Goal: Task Accomplishment & Management: Manage account settings

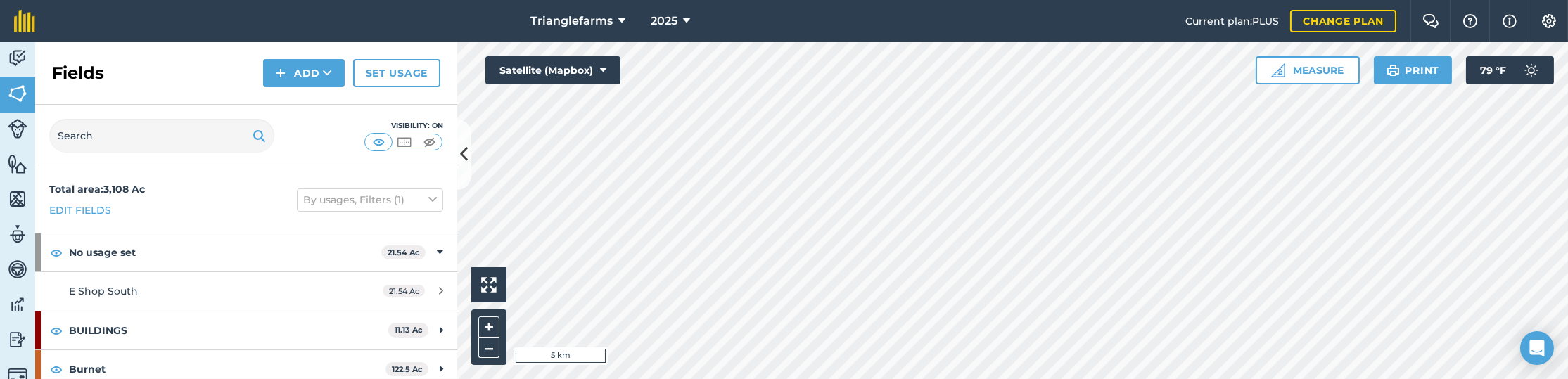
scroll to position [53, 0]
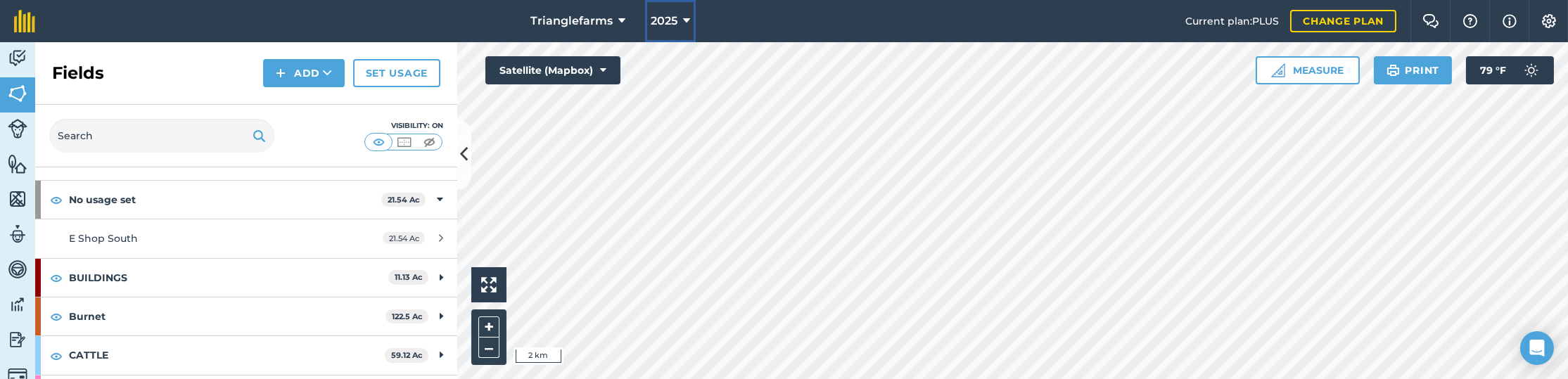
click at [664, 18] on span "2025" at bounding box center [664, 21] width 27 height 17
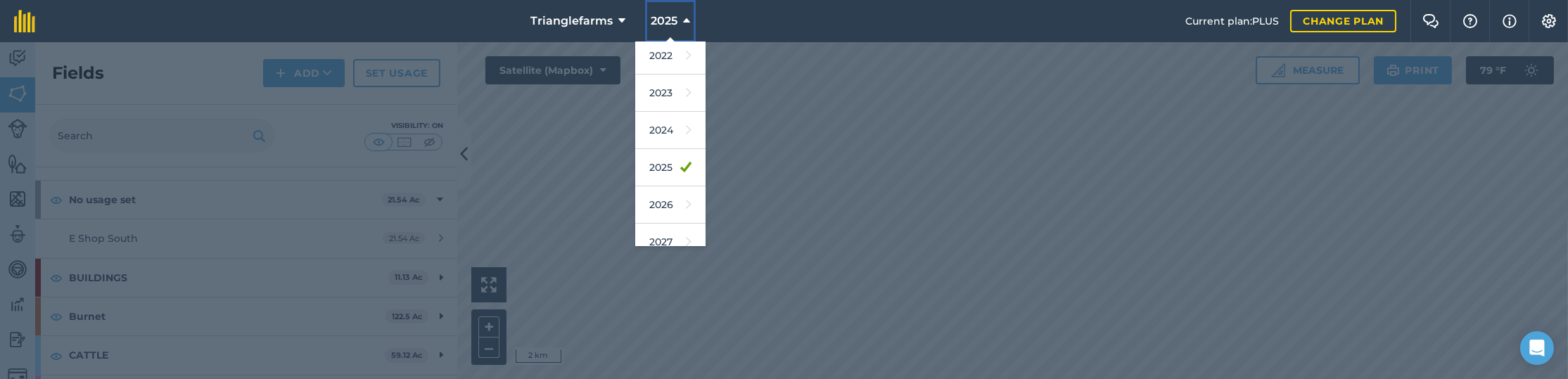
scroll to position [205, 0]
click at [660, 191] on link "2026" at bounding box center [670, 191] width 70 height 37
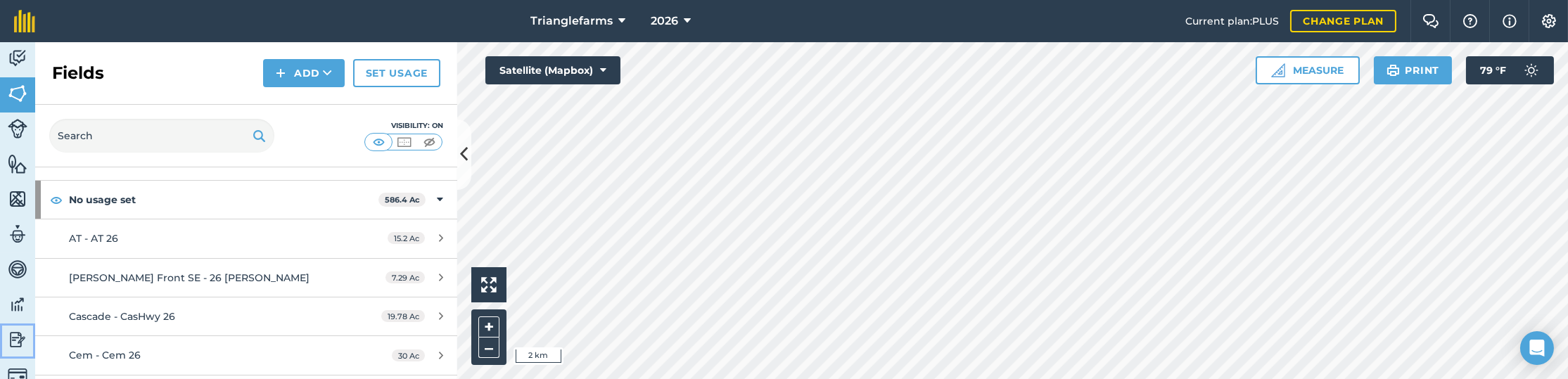
click at [16, 338] on img at bounding box center [18, 340] width 20 height 21
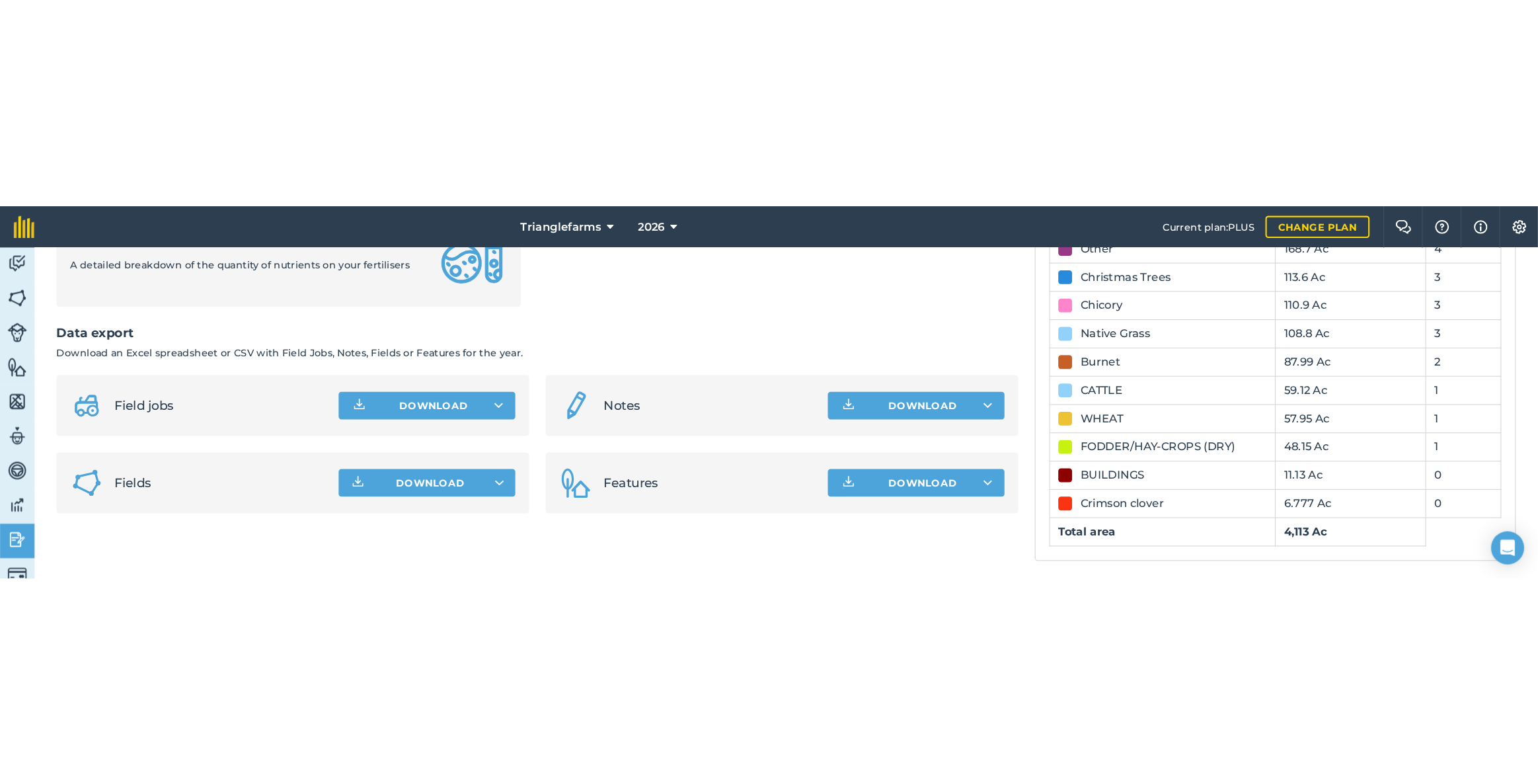
scroll to position [732, 0]
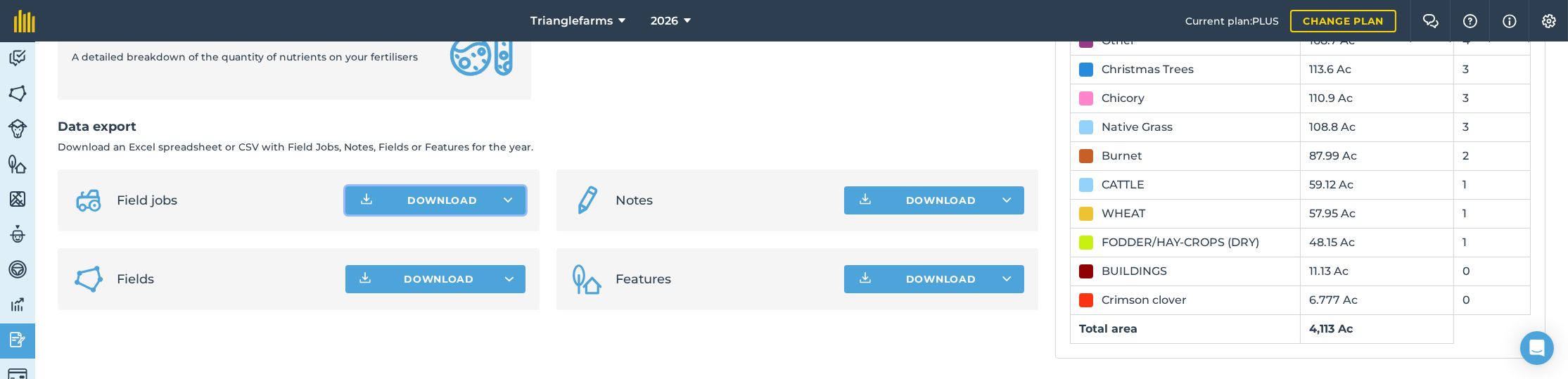
click at [511, 198] on button "Download" at bounding box center [435, 201] width 180 height 28
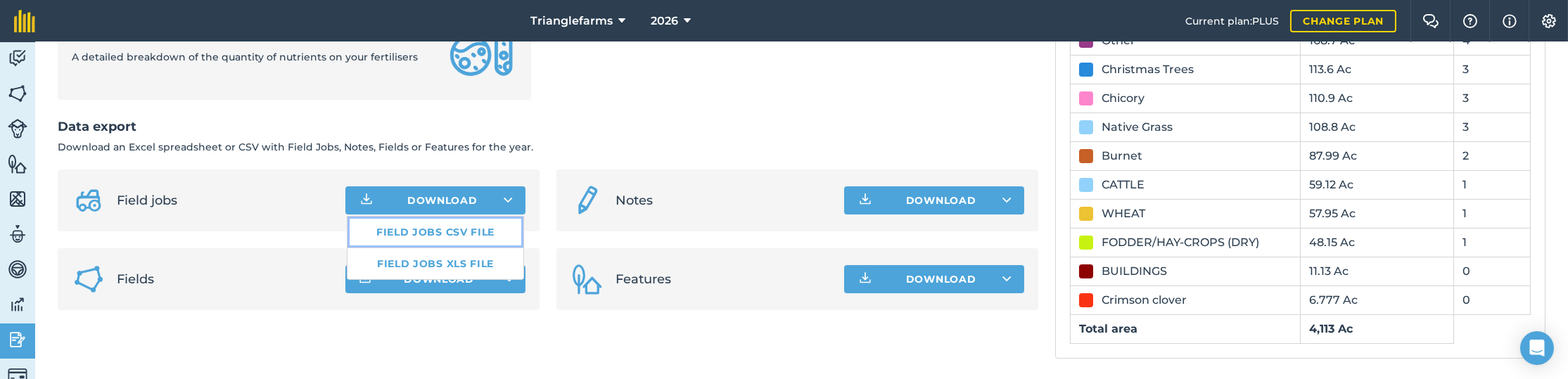
click at [447, 231] on link "Field jobs CSV file" at bounding box center [435, 233] width 176 height 31
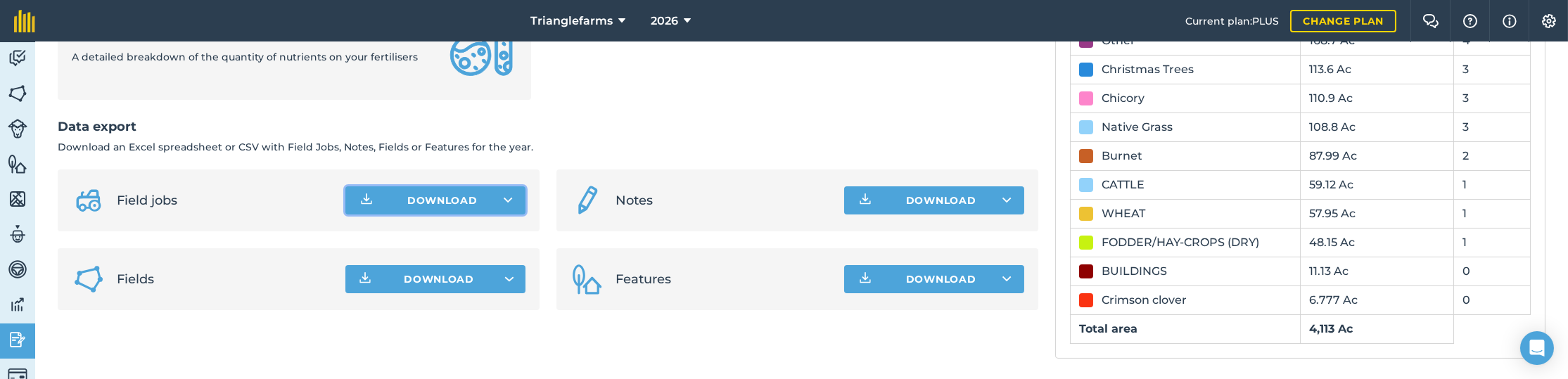
click at [511, 196] on button "Download" at bounding box center [435, 201] width 180 height 28
click at [506, 196] on icon at bounding box center [508, 201] width 9 height 14
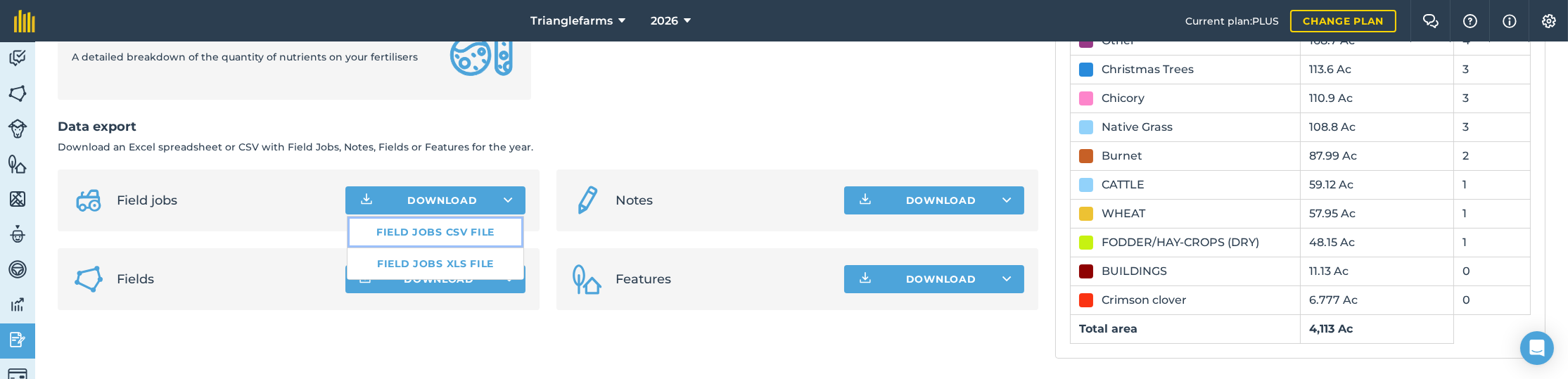
click at [421, 233] on link "Field jobs CSV file" at bounding box center [435, 233] width 176 height 31
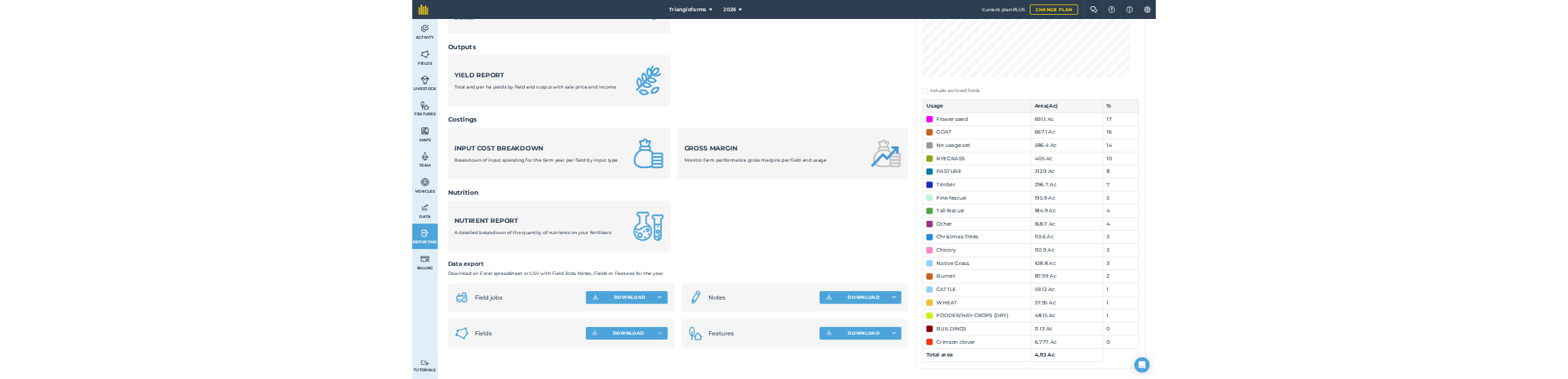
scroll to position [324, 0]
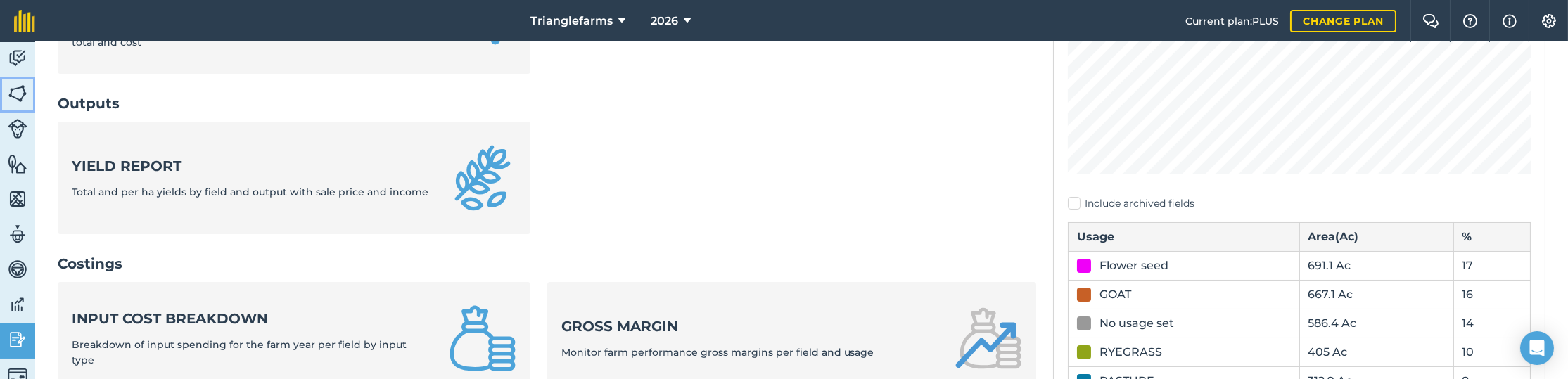
click at [23, 99] on img at bounding box center [18, 94] width 20 height 21
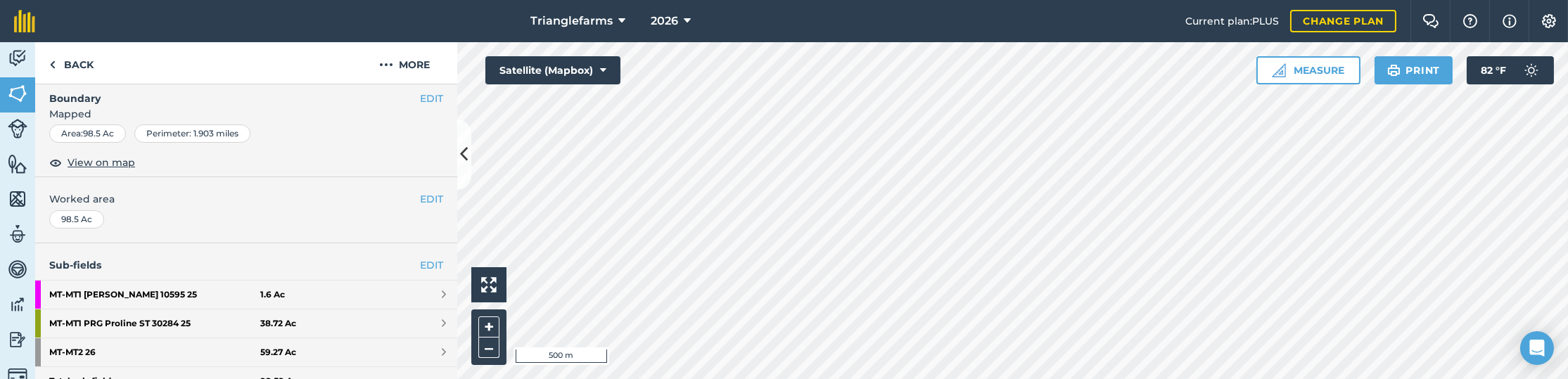
scroll to position [255, 0]
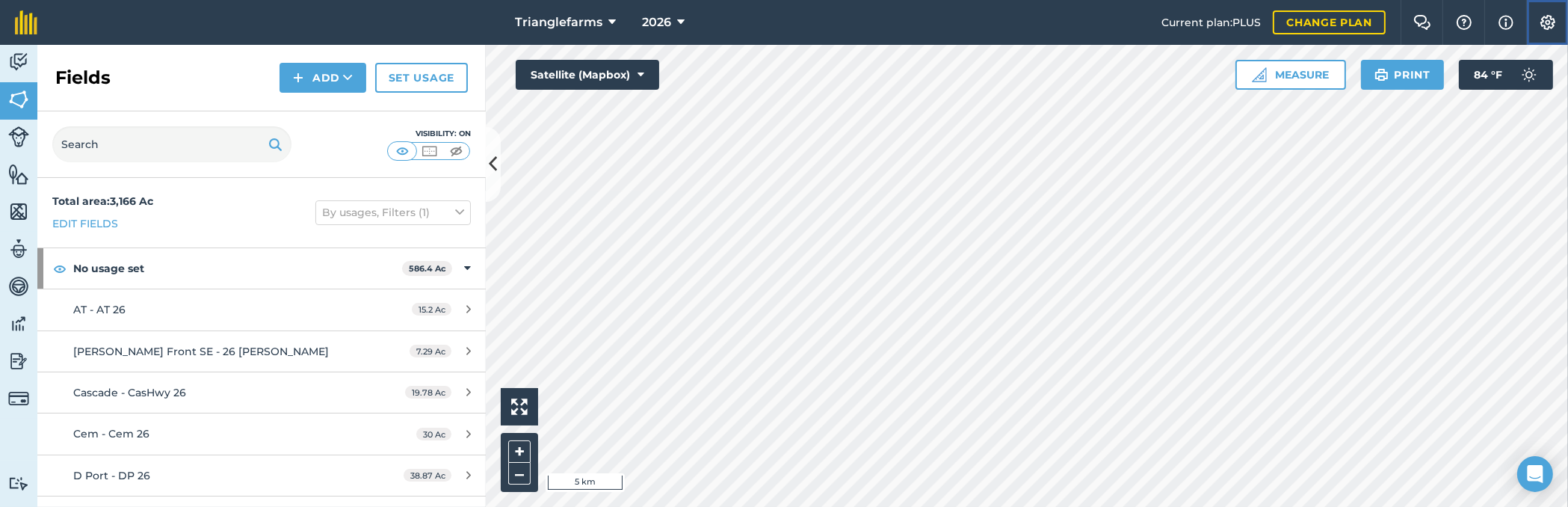
click at [1542, 30] on button "Settings" at bounding box center [1547, 22] width 42 height 45
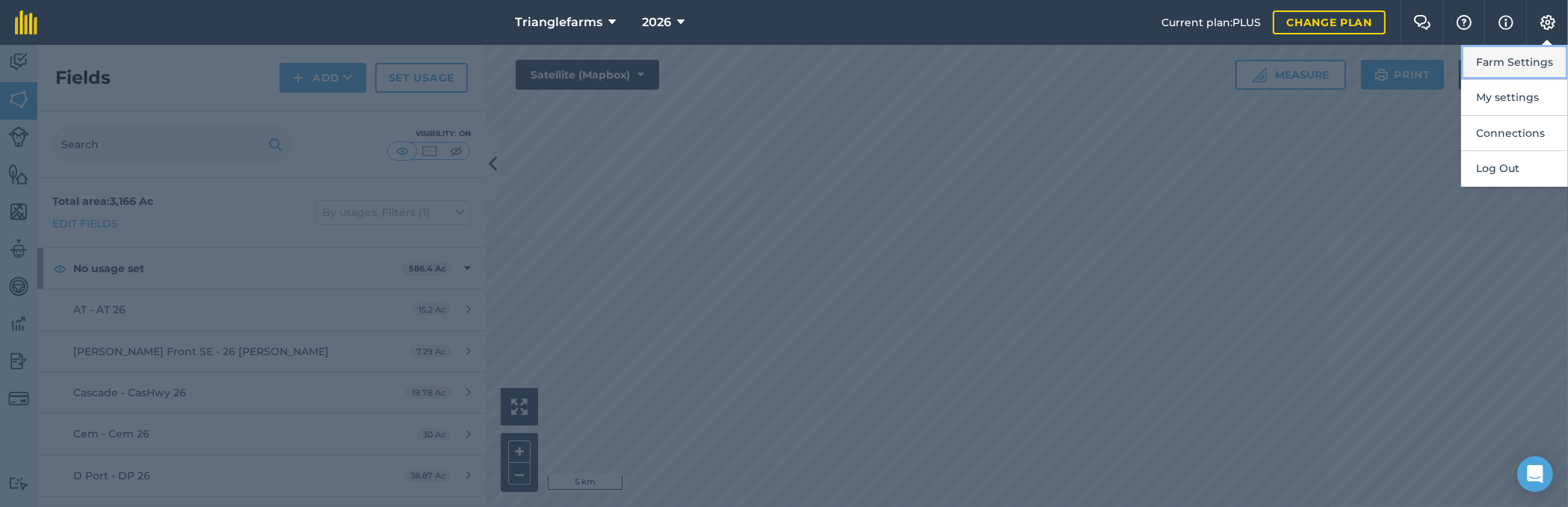
click at [1509, 68] on button "Farm Settings" at bounding box center [1515, 62] width 107 height 36
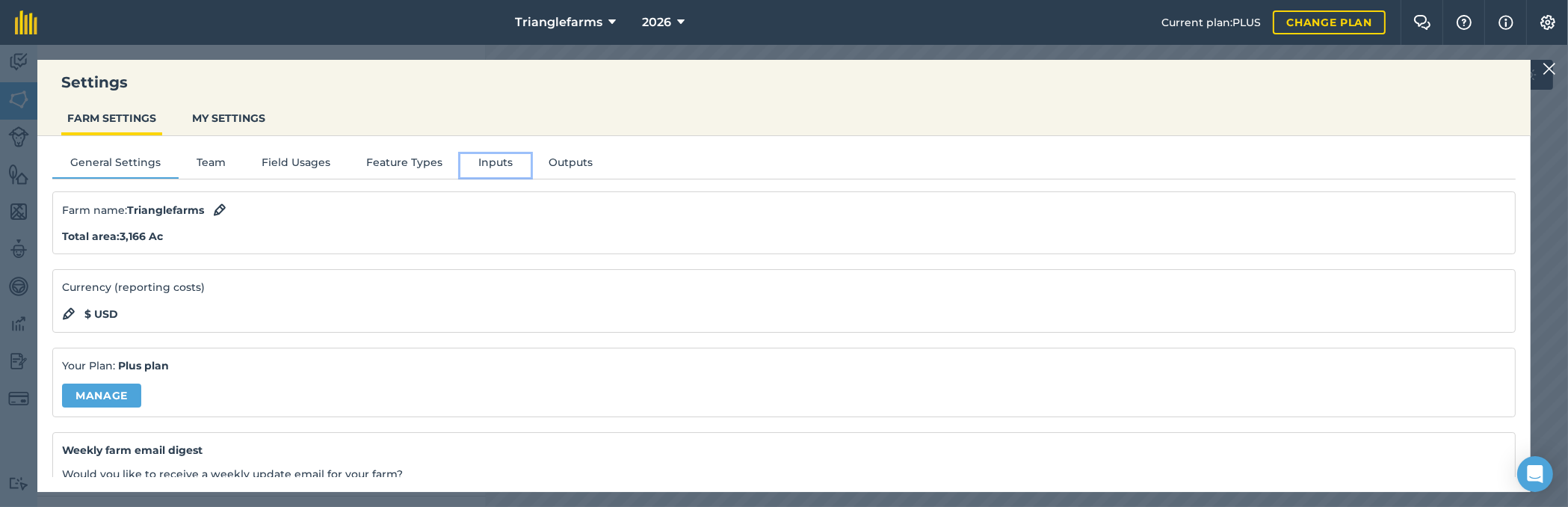
click at [497, 159] on button "Inputs" at bounding box center [495, 165] width 70 height 23
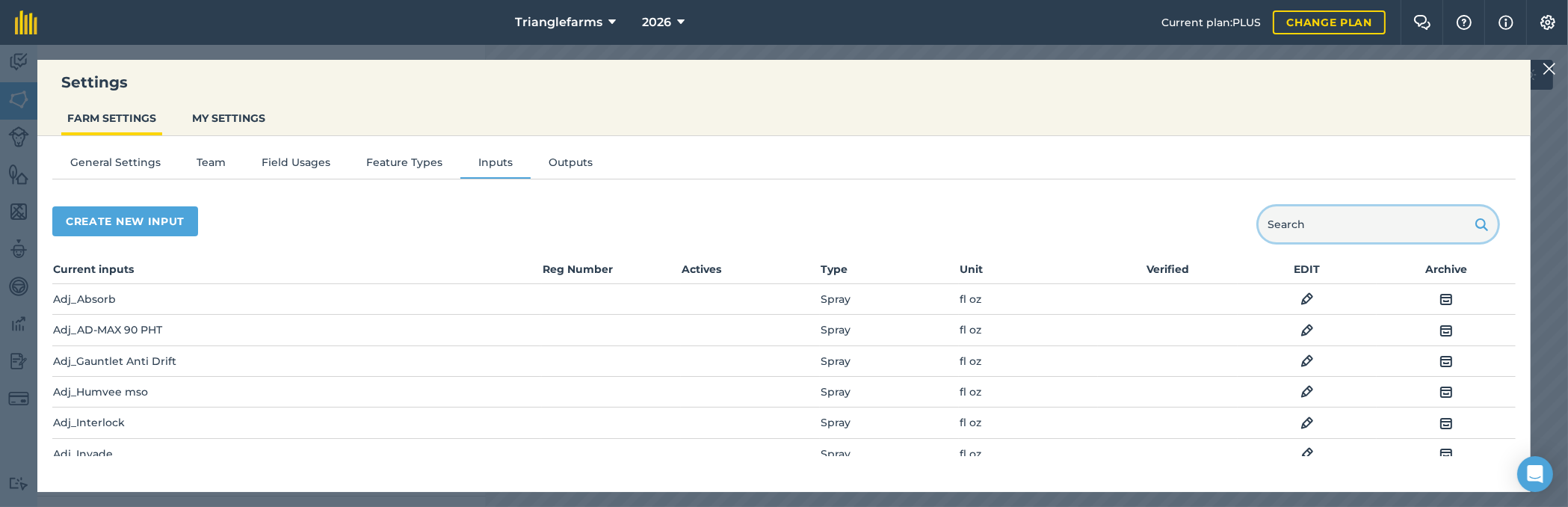
click at [1396, 222] on input "text" at bounding box center [1378, 224] width 239 height 36
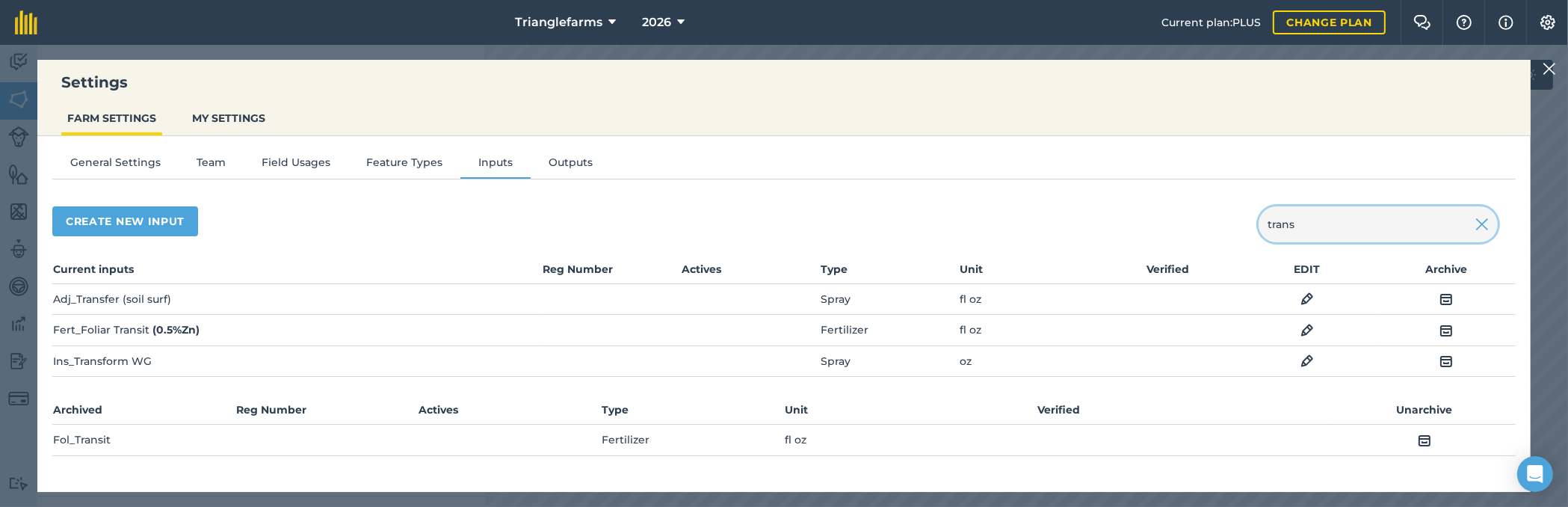
type input "trans"
click at [1548, 69] on img at bounding box center [1549, 69] width 14 height 18
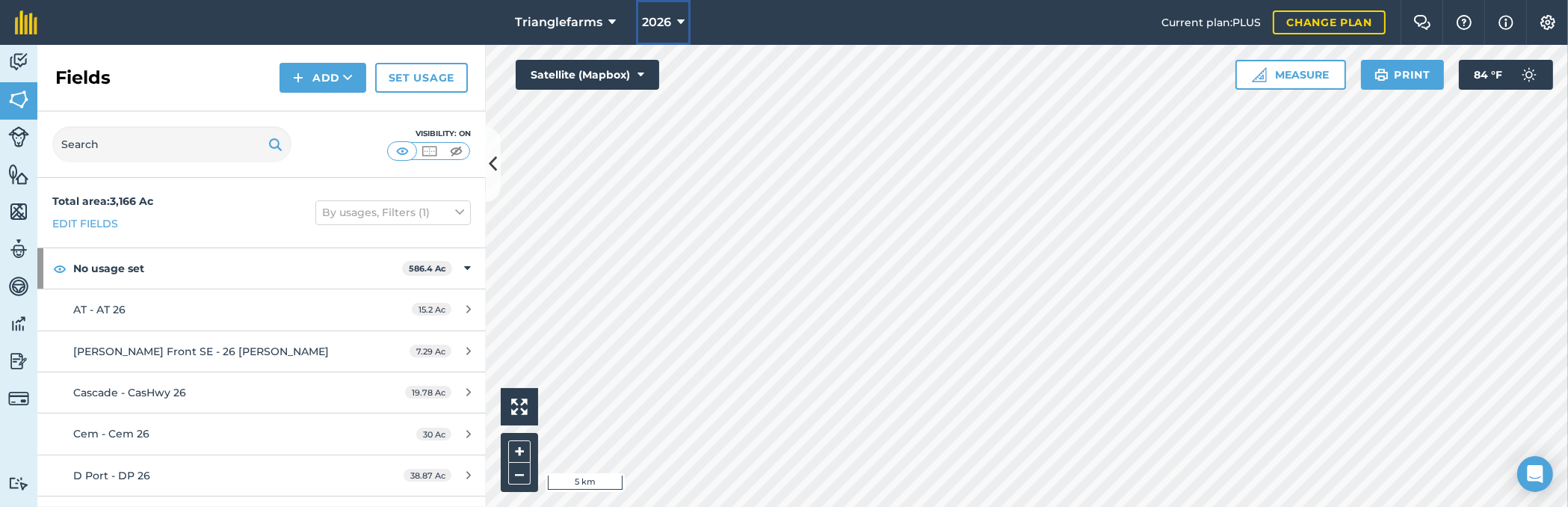
click at [650, 20] on span "2026" at bounding box center [656, 23] width 29 height 18
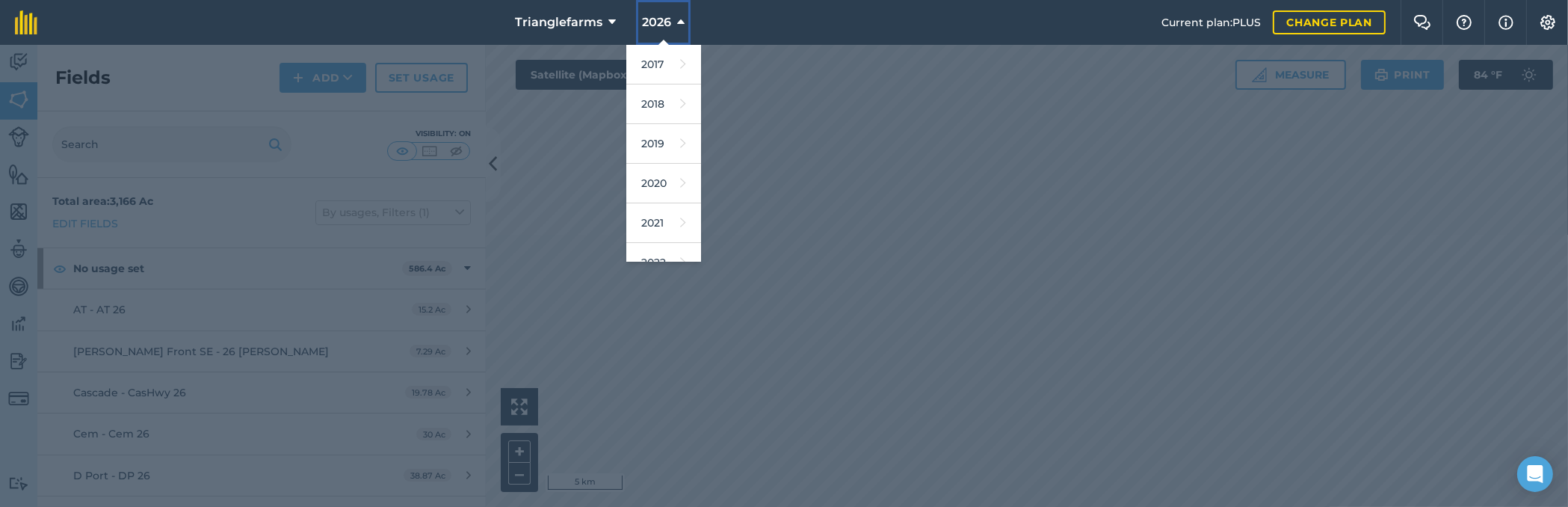
click at [650, 20] on span "2026" at bounding box center [656, 23] width 29 height 18
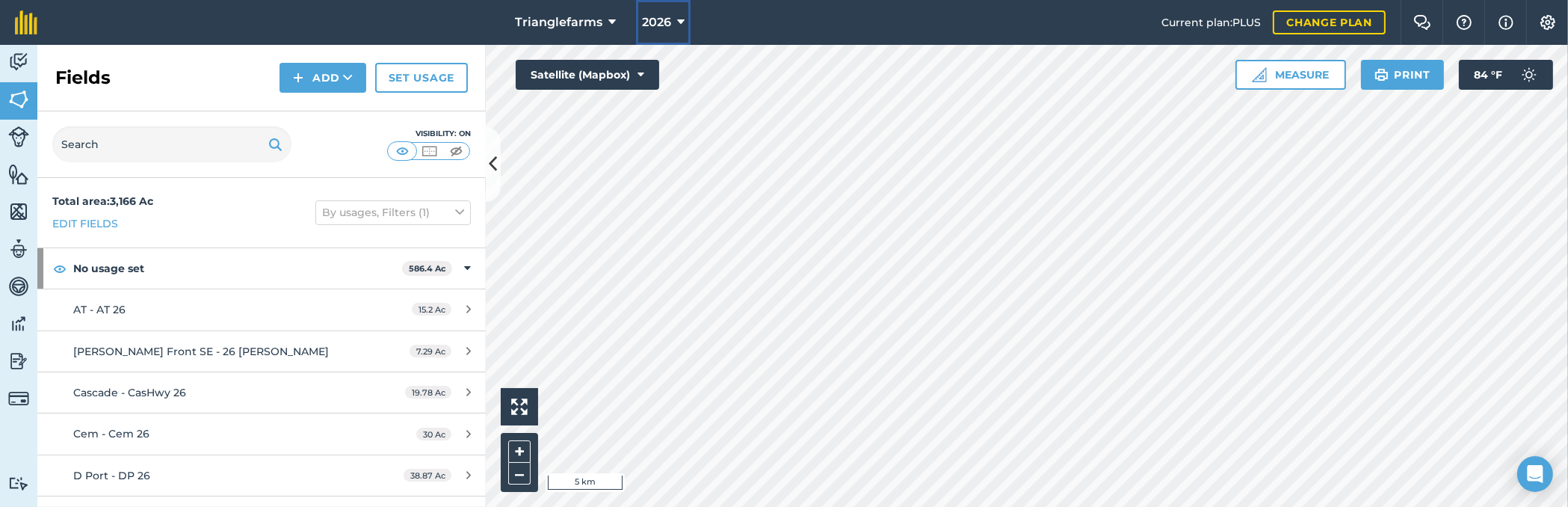
click at [678, 18] on icon at bounding box center [681, 23] width 8 height 18
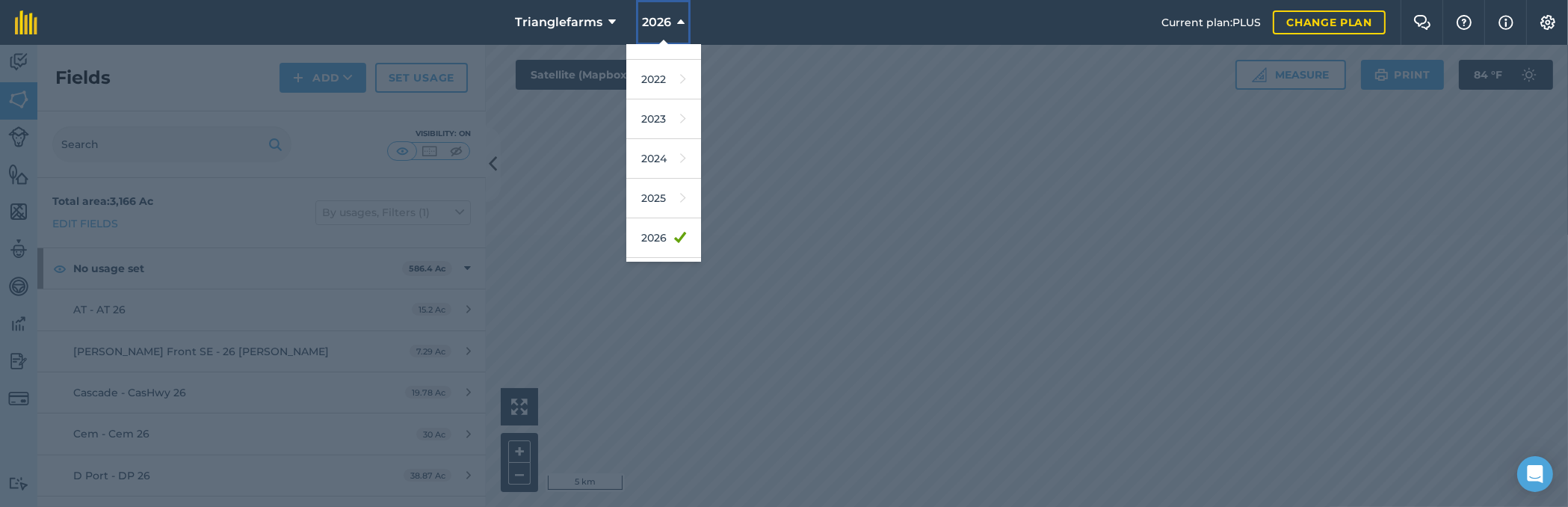
scroll to position [203, 0]
click at [665, 183] on link "2025" at bounding box center [663, 178] width 75 height 39
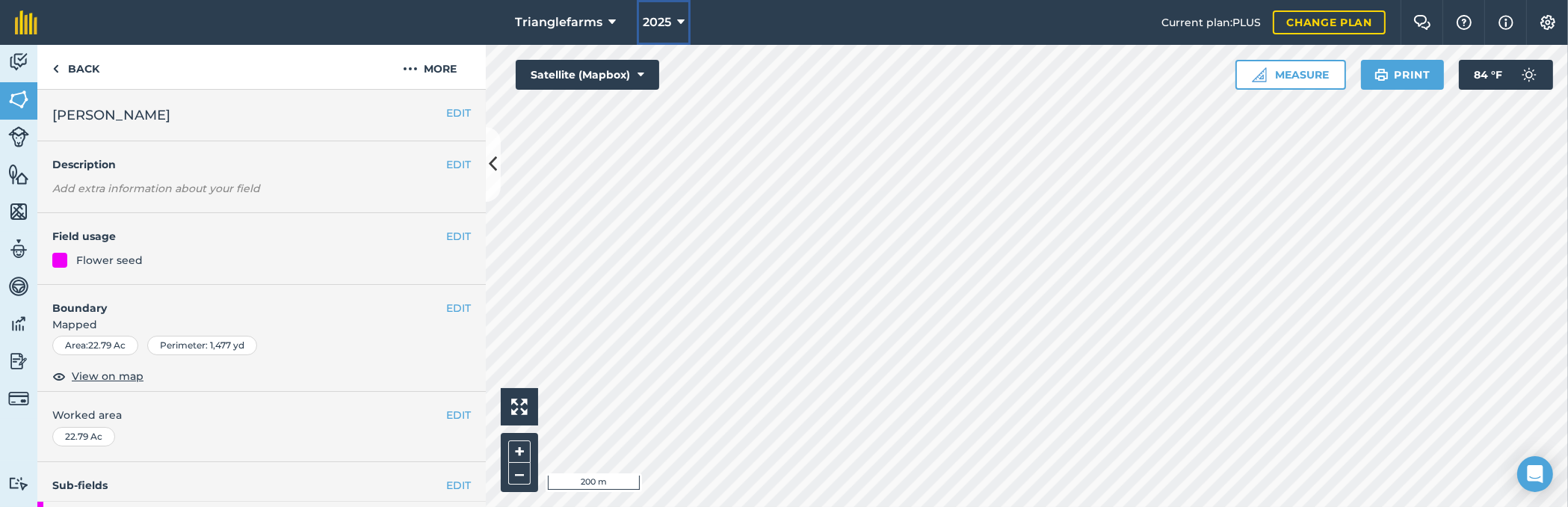
click at [665, 21] on span "2025" at bounding box center [657, 23] width 29 height 18
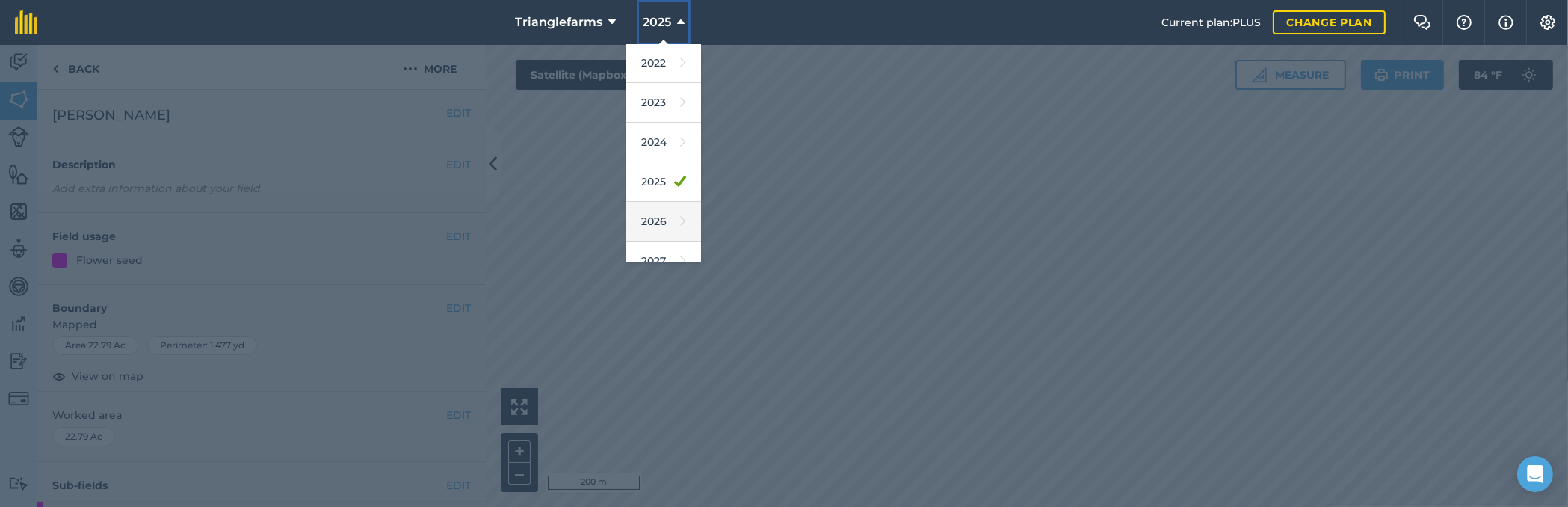
scroll to position [203, 0]
click at [650, 222] on link "2026" at bounding box center [663, 218] width 75 height 39
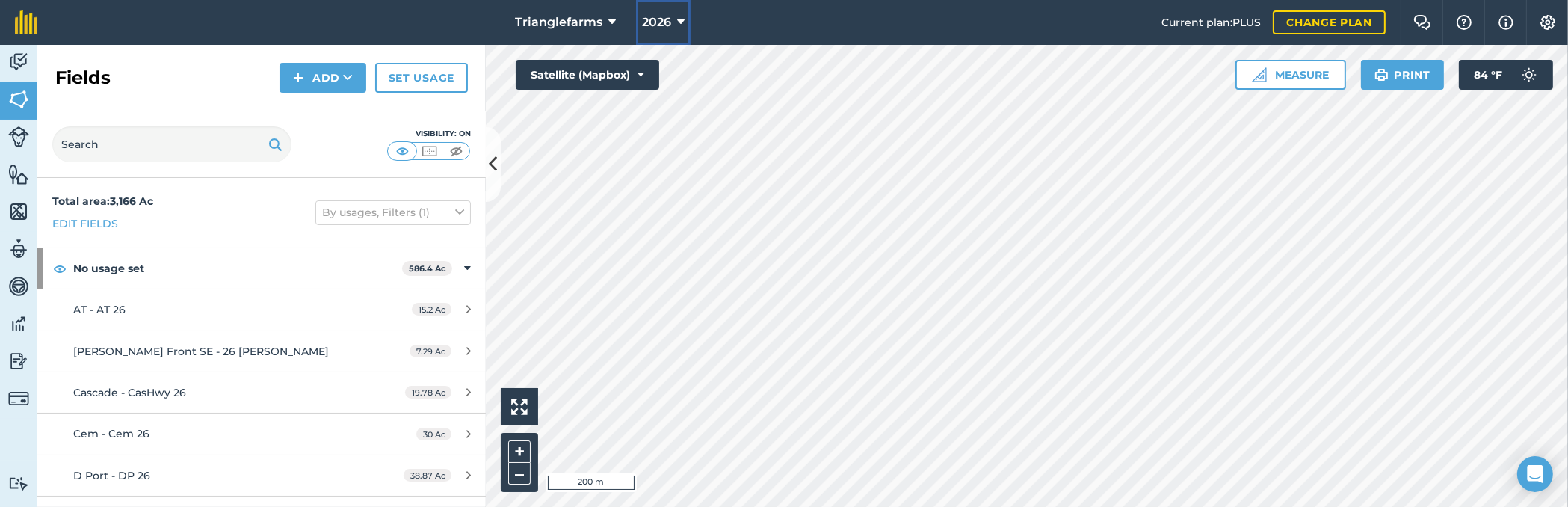
click at [665, 16] on span "2026" at bounding box center [656, 23] width 29 height 18
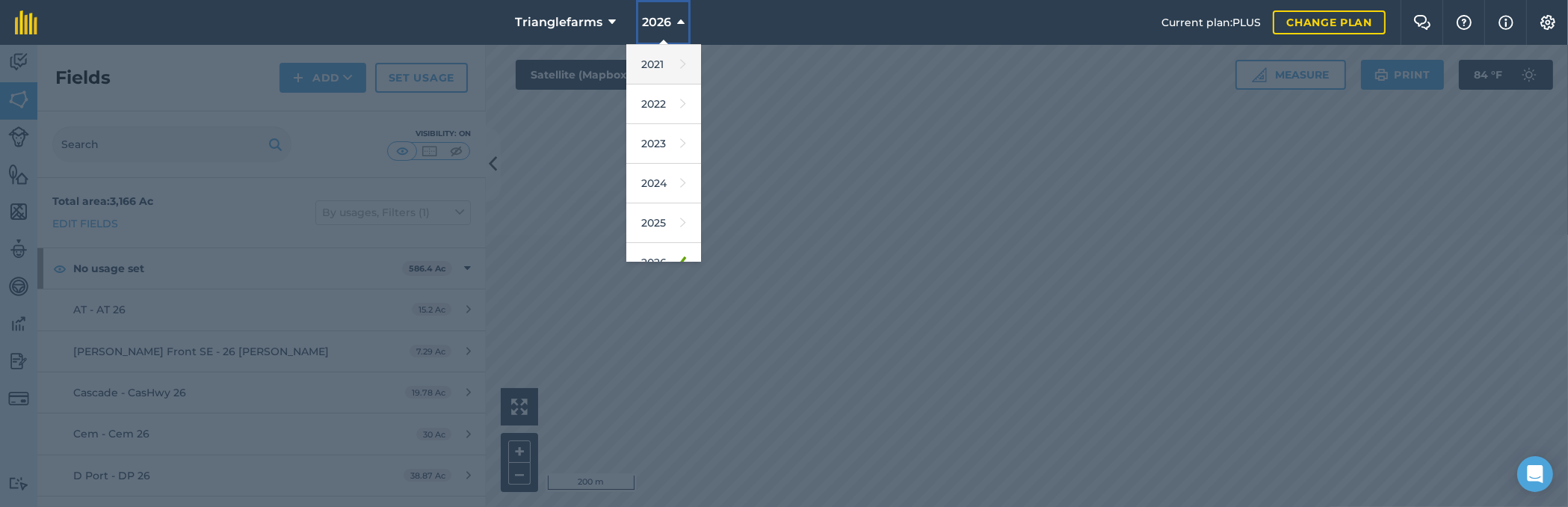
scroll to position [203, 0]
click at [648, 140] on link "2024" at bounding box center [663, 138] width 75 height 39
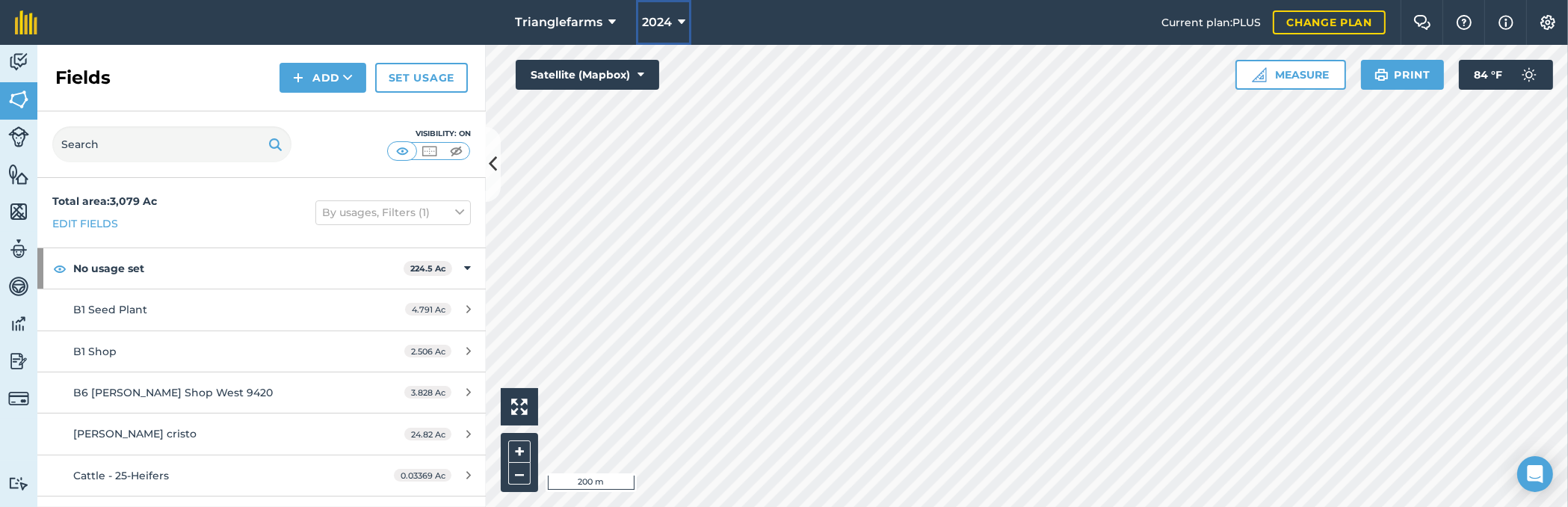
click at [661, 26] on span "2024" at bounding box center [657, 23] width 30 height 18
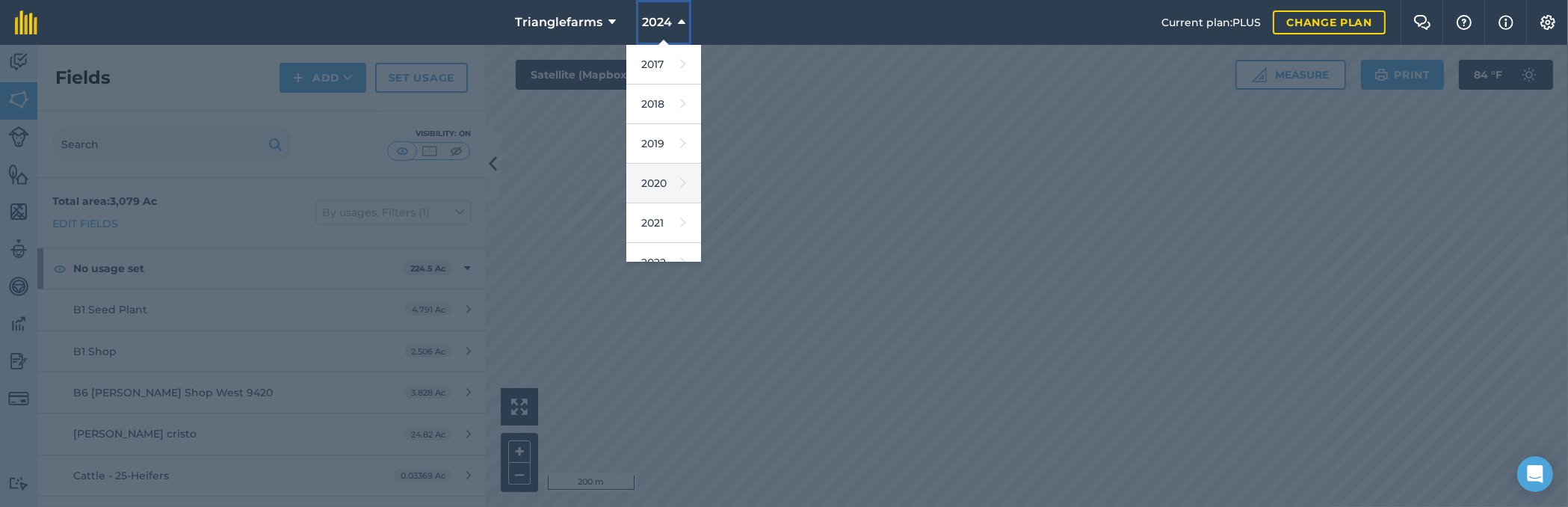
scroll to position [135, 0]
click at [653, 173] on link "2023" at bounding box center [663, 167] width 75 height 39
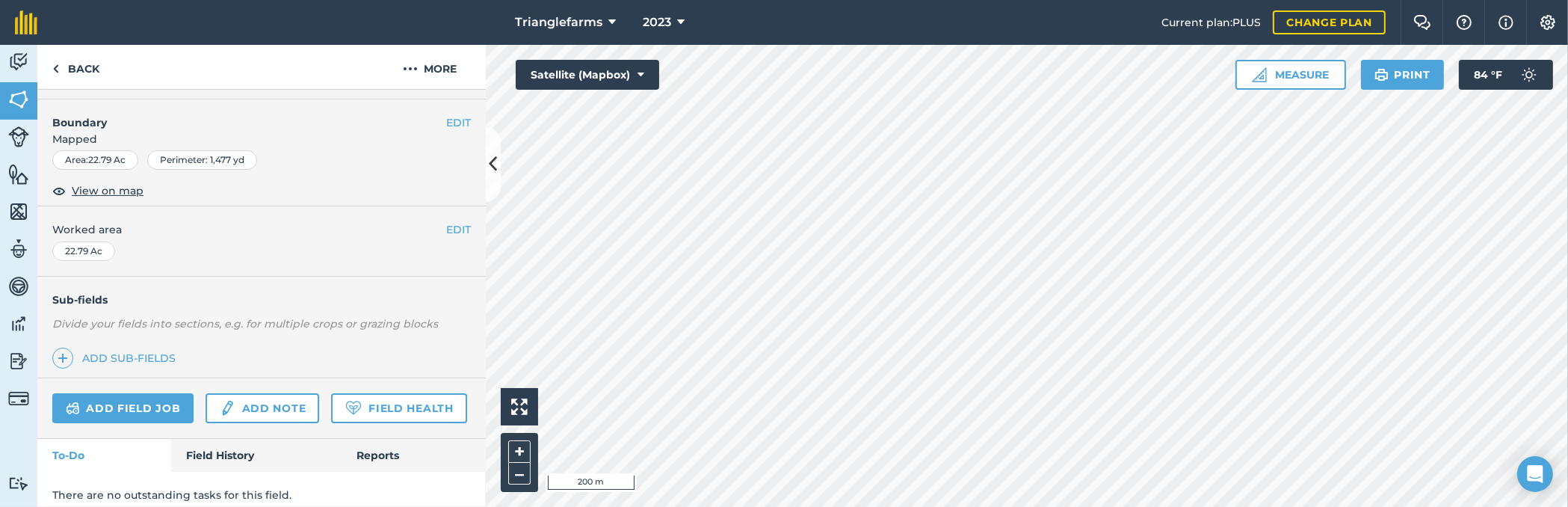
scroll to position [237, 0]
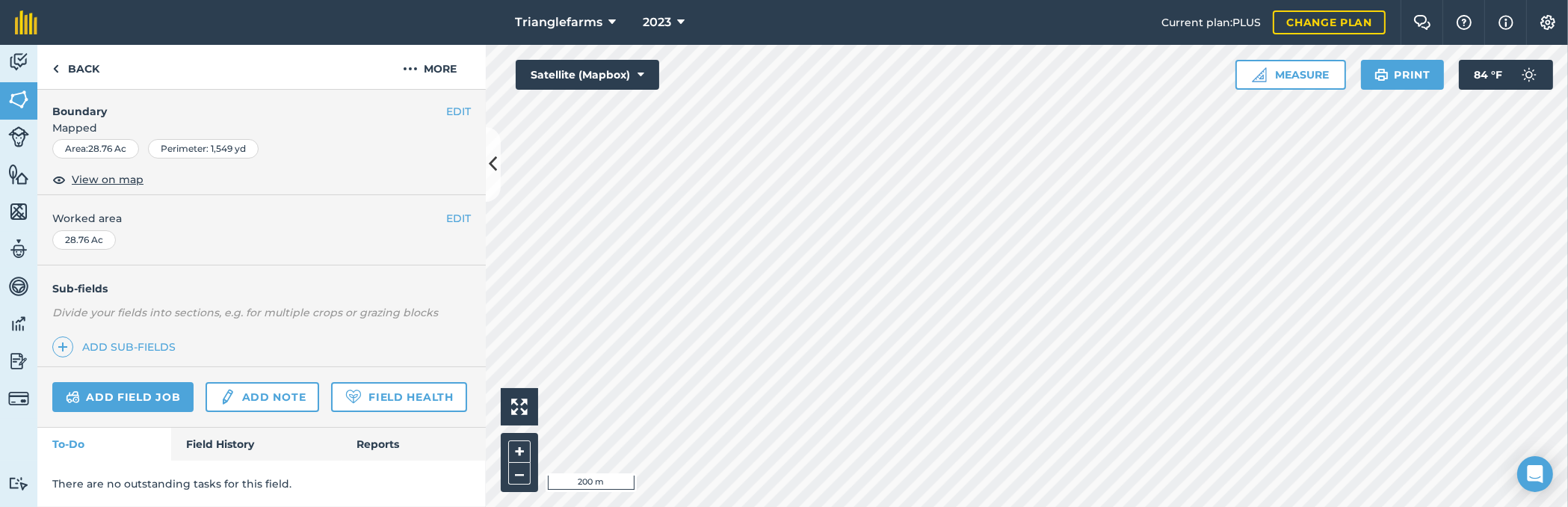
scroll to position [237, 0]
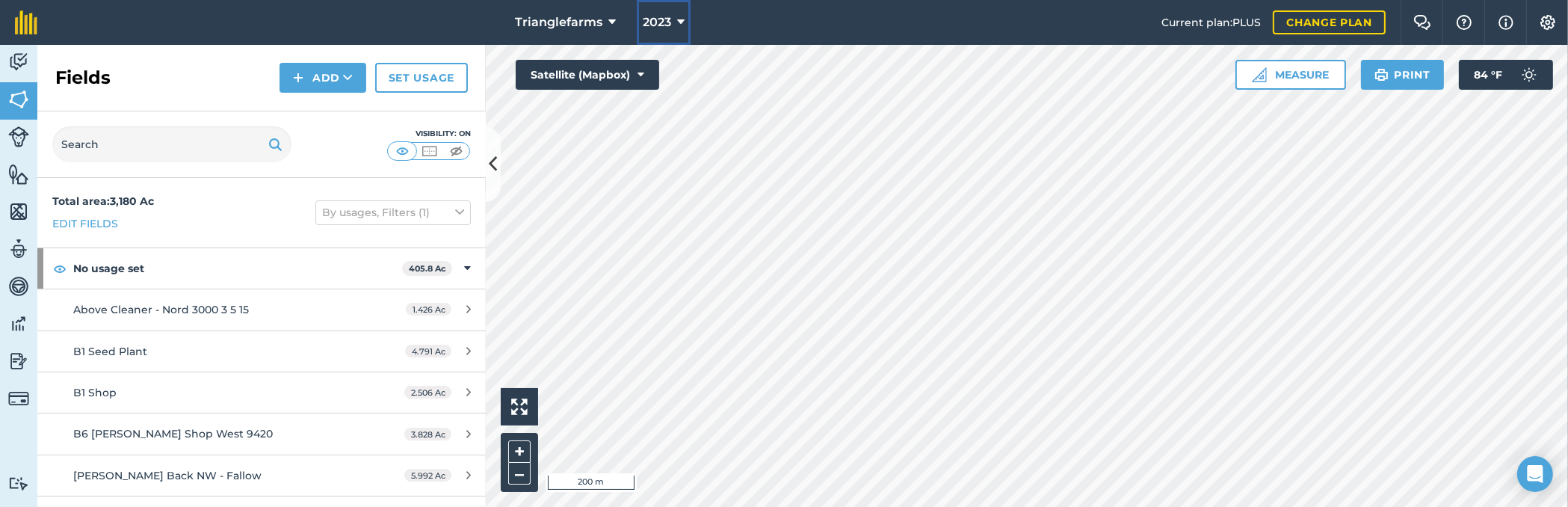
click at [667, 22] on span "2023" at bounding box center [657, 23] width 29 height 18
click at [662, 26] on span "2023" at bounding box center [657, 23] width 29 height 18
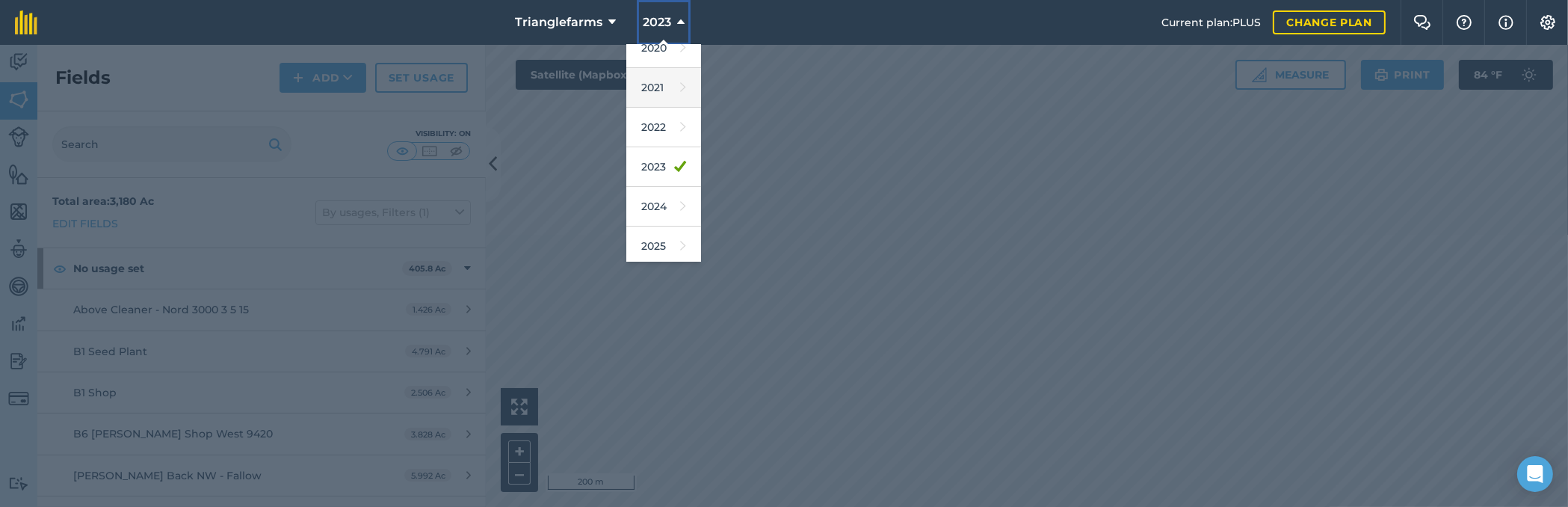
scroll to position [203, 0]
click at [654, 123] on link "2024" at bounding box center [663, 138] width 75 height 39
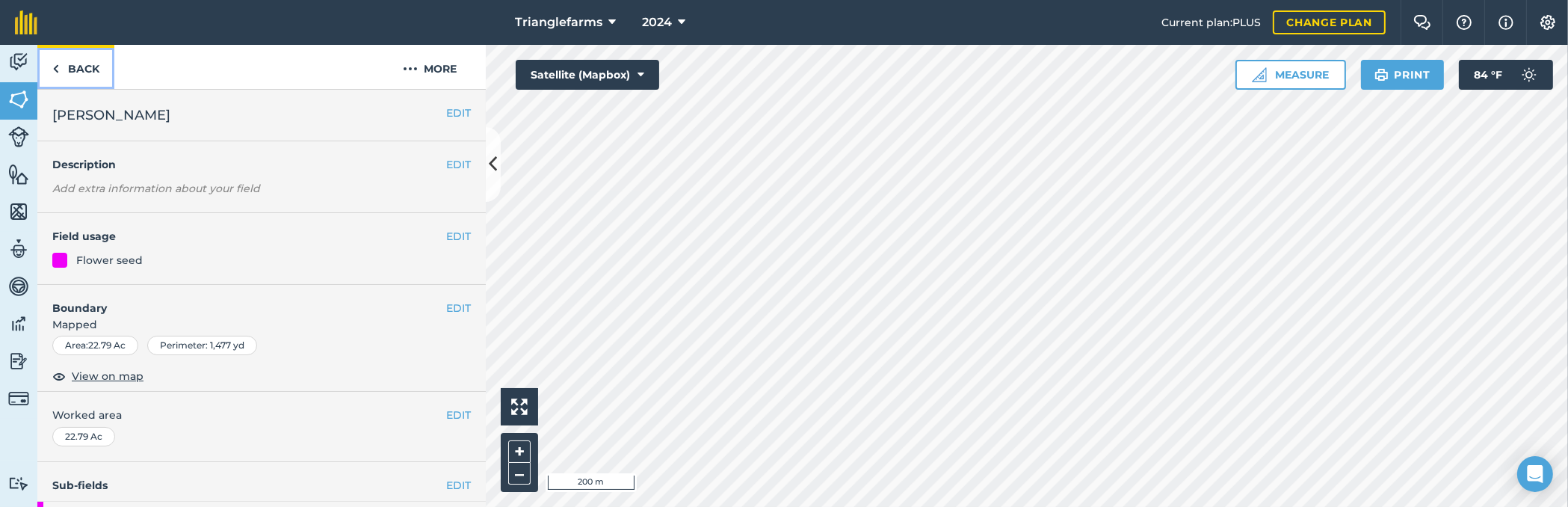
click at [85, 72] on link "Back" at bounding box center [76, 66] width 77 height 44
